Goal: Transaction & Acquisition: Purchase product/service

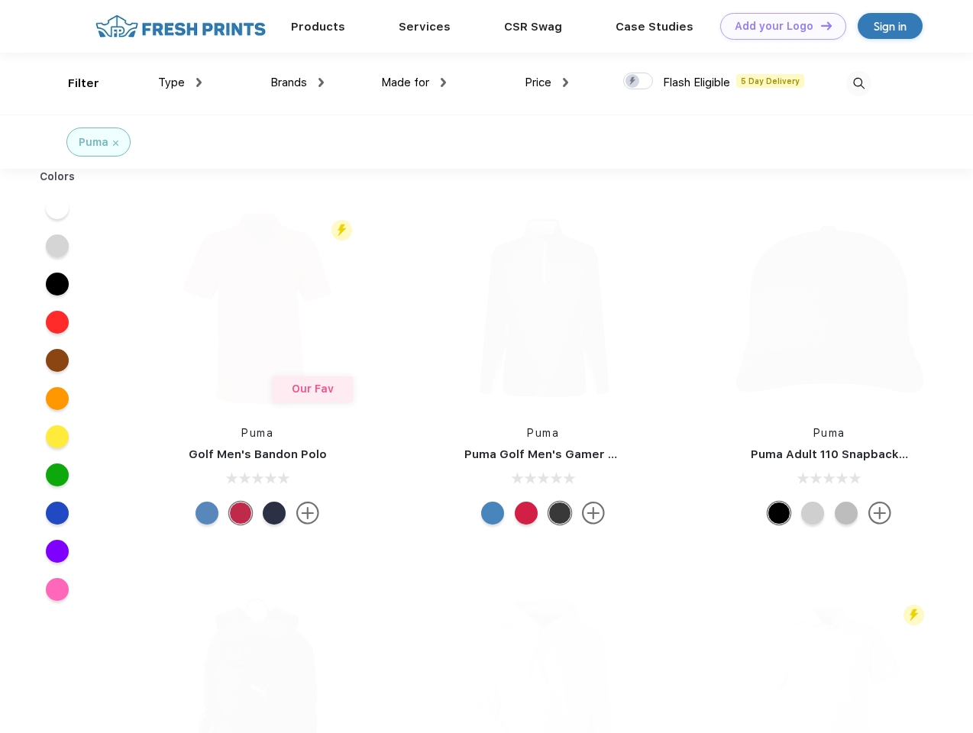
scroll to position [1, 0]
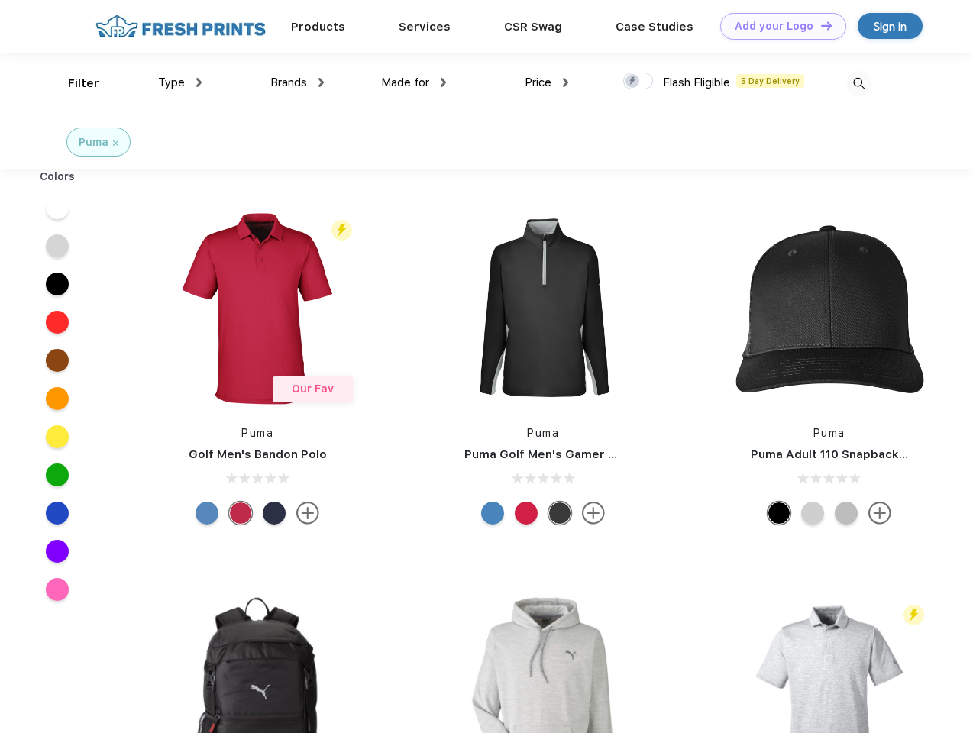
click at [778, 26] on link "Add your Logo Design Tool" at bounding box center [783, 26] width 126 height 27
click at [0, 0] on div "Design Tool" at bounding box center [0, 0] width 0 height 0
click at [820, 25] on link "Add your Logo Design Tool" at bounding box center [783, 26] width 126 height 27
click at [73, 83] on div "Filter" at bounding box center [83, 84] width 31 height 18
click at [180, 83] on span "Type" at bounding box center [171, 83] width 27 height 14
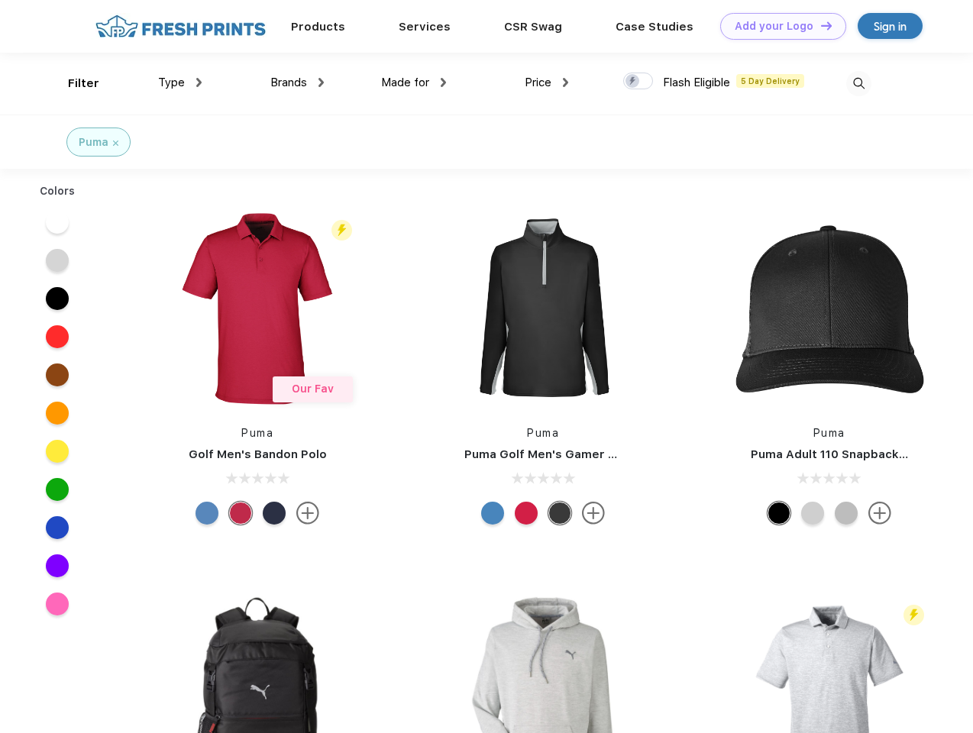
click at [297, 83] on span "Brands" at bounding box center [288, 83] width 37 height 14
click at [414, 83] on span "Made for" at bounding box center [405, 83] width 48 height 14
click at [547, 83] on span "Price" at bounding box center [538, 83] width 27 height 14
click at [639, 82] on div at bounding box center [638, 81] width 30 height 17
click at [633, 82] on input "checkbox" at bounding box center [628, 77] width 10 height 10
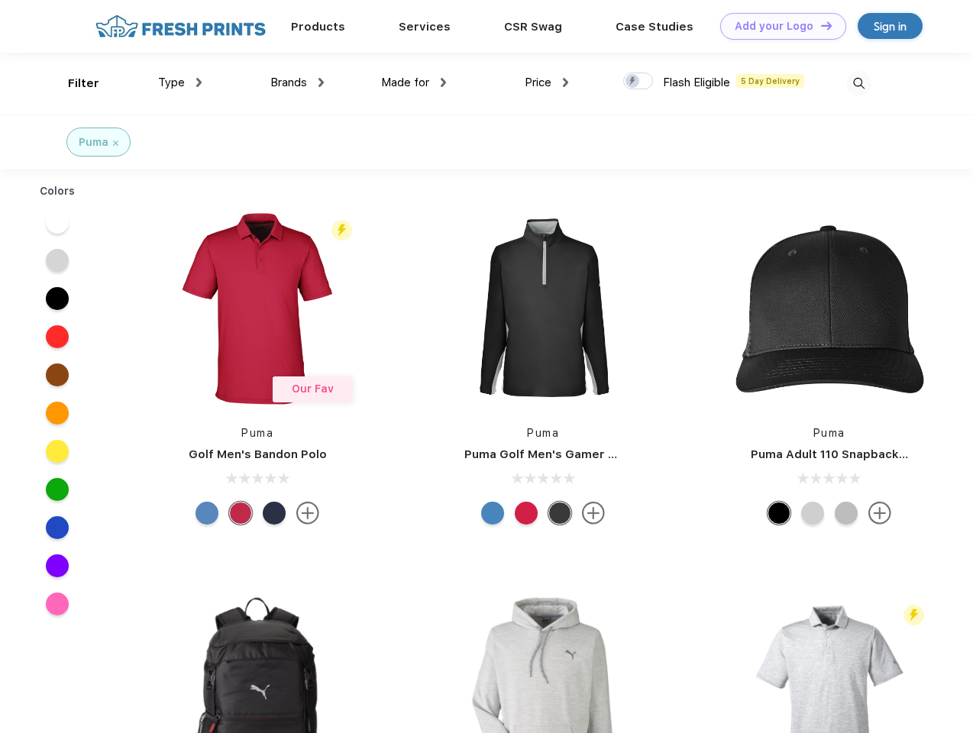
click at [859, 83] on img at bounding box center [859, 83] width 25 height 25
